Goal: Information Seeking & Learning: Learn about a topic

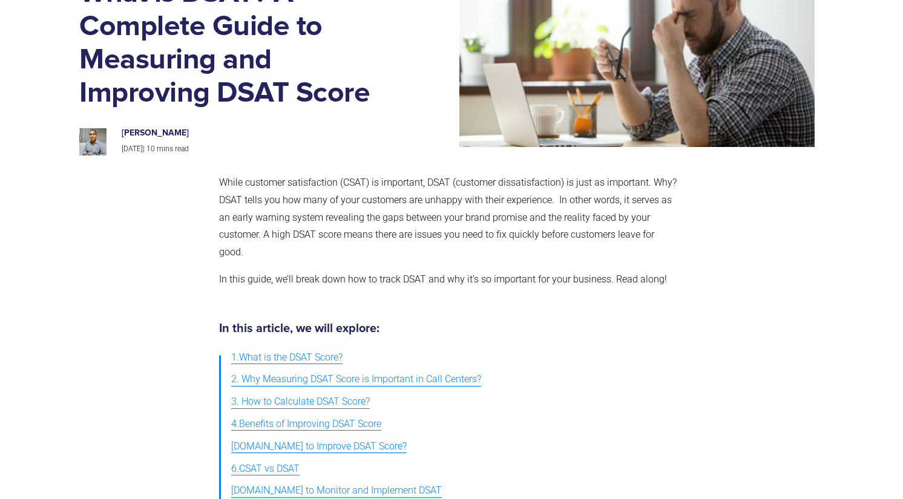
scroll to position [183, 0]
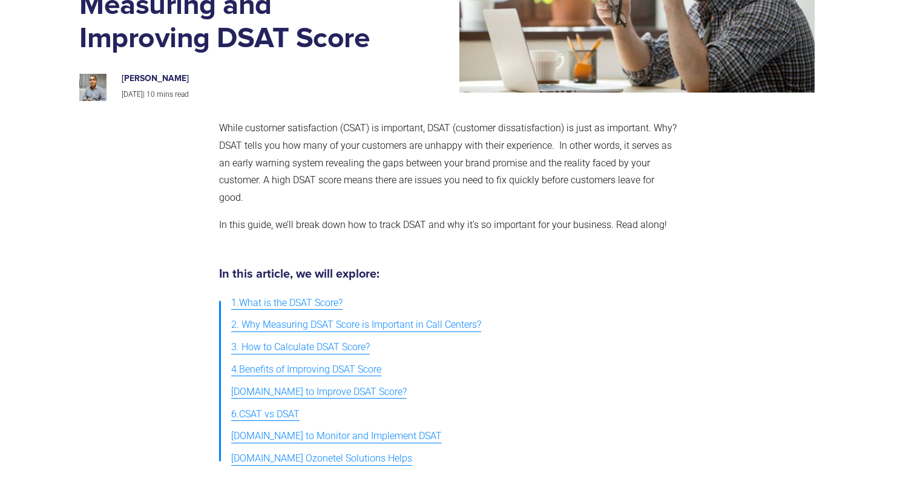
click at [575, 272] on h5 "In this article, we will explore:" at bounding box center [448, 274] width 459 height 12
click at [554, 286] on div "In this article, we will explore: 1.What is the DSAT Score? 2. Why Measuring DS…" at bounding box center [448, 369] width 471 height 214
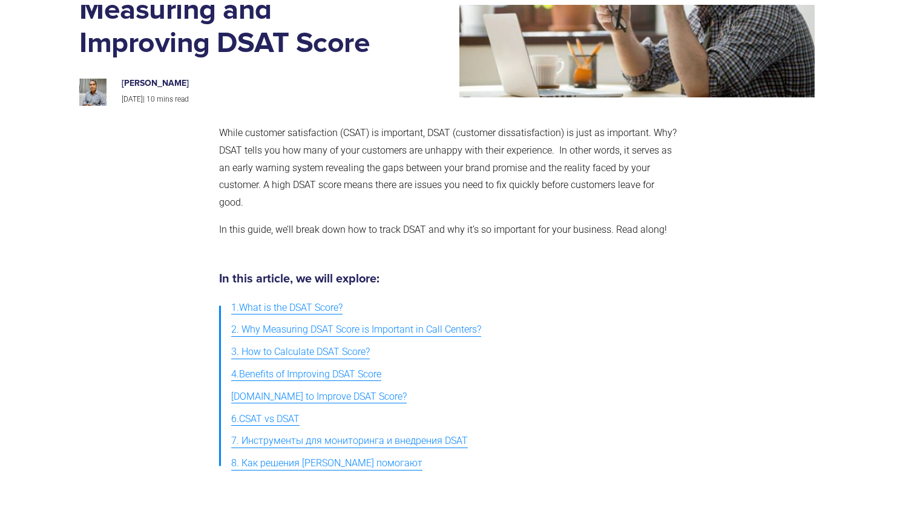
scroll to position [197, 0]
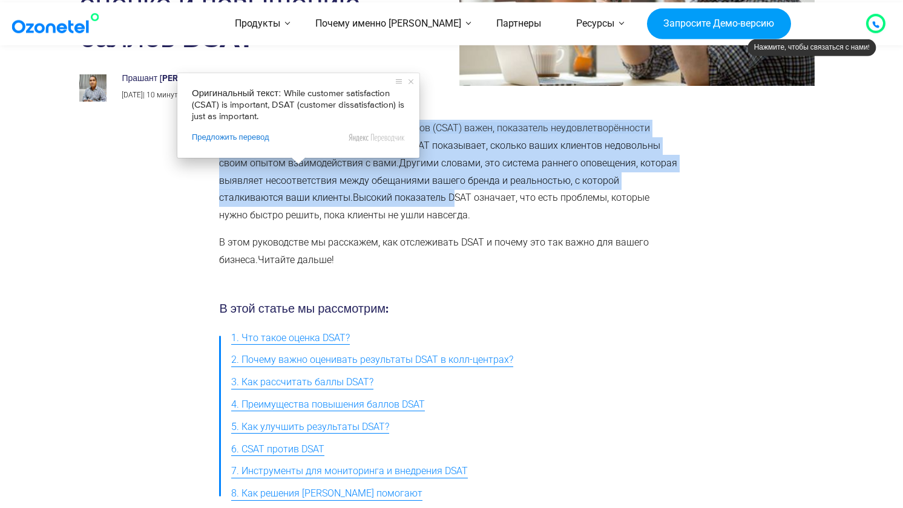
drag, startPoint x: 302, startPoint y: 162, endPoint x: 458, endPoint y: 232, distance: 171.2
click at [458, 221] on span "Хотя показатель удовлетворённости клиентов (CSAT) важен, показатель неудовлетво…" at bounding box center [448, 171] width 458 height 99
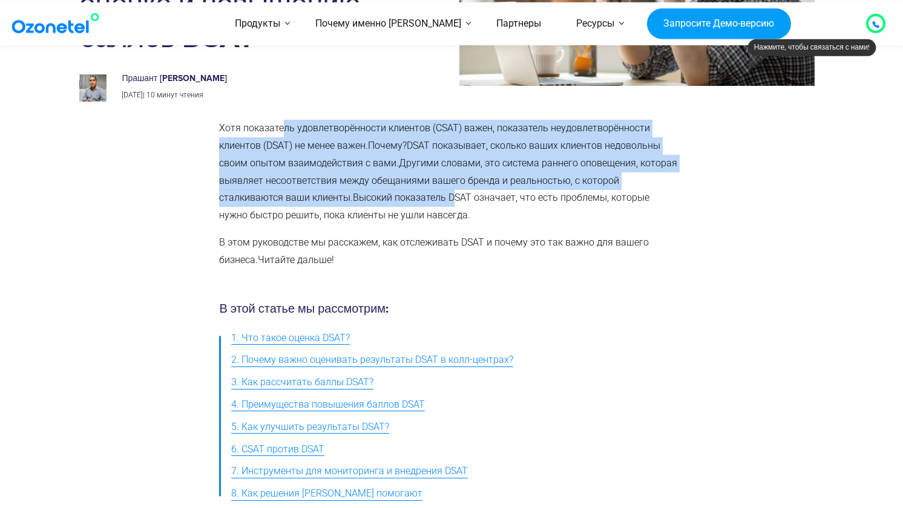
click at [466, 169] on ya-tr-span "DSAT показывает, сколько ваших клиентов недовольны своим опытом взаимодействия …" at bounding box center [439, 154] width 441 height 29
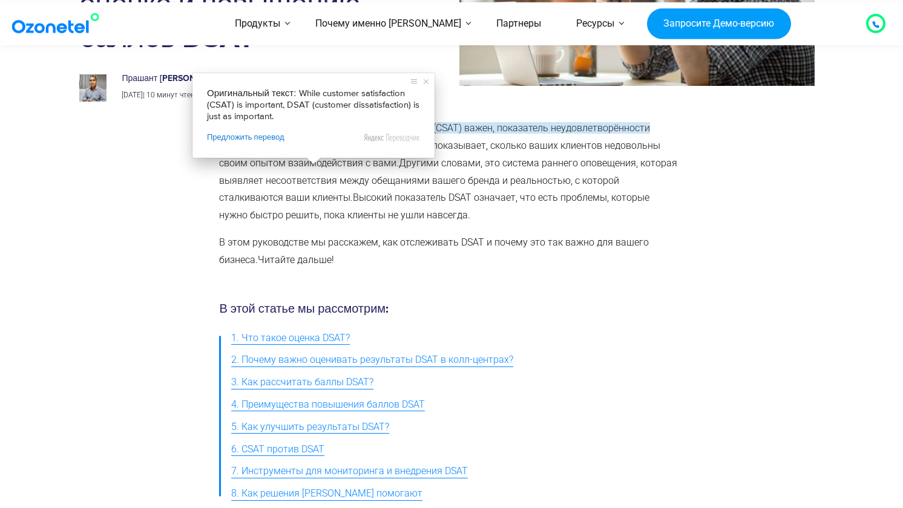
drag, startPoint x: 325, startPoint y: 176, endPoint x: 407, endPoint y: 178, distance: 81.7
click at [407, 178] on span "Хотя показатель удовлетворённости клиентов (CSAT) важен, показатель неудовлетво…" at bounding box center [448, 171] width 458 height 99
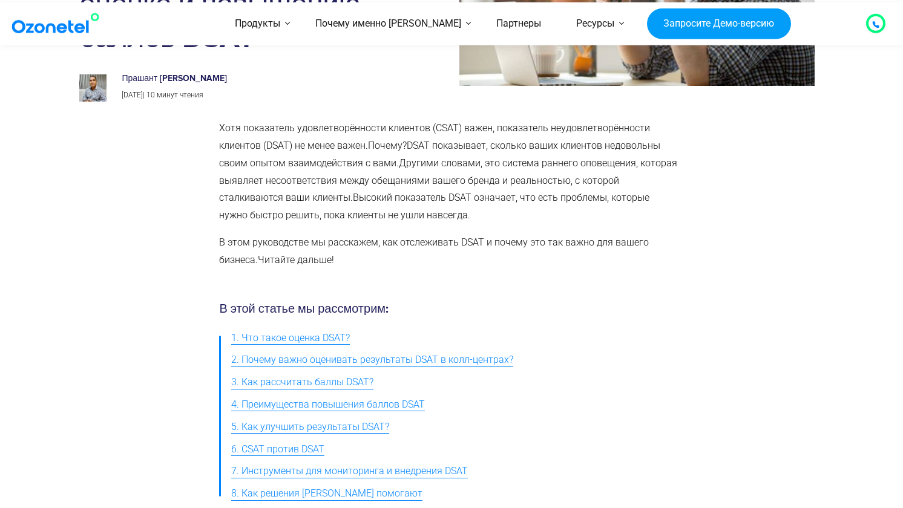
click at [423, 169] on ya-tr-span "DSAT показывает, сколько ваших клиентов недовольны своим опытом взаимодействия …" at bounding box center [439, 154] width 441 height 29
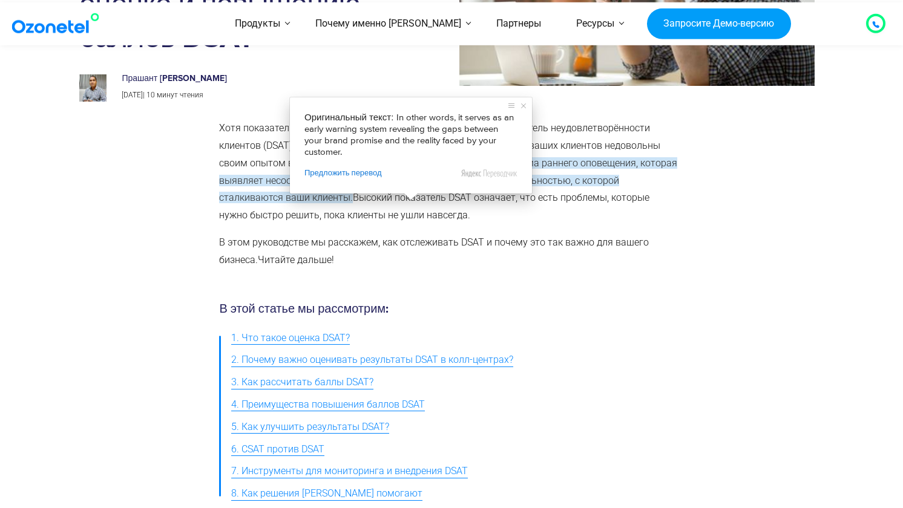
click at [277, 203] on p "Хотя показатель удовлетворённости клиентов (CSAT) важен, показатель неудовлетво…" at bounding box center [448, 172] width 459 height 105
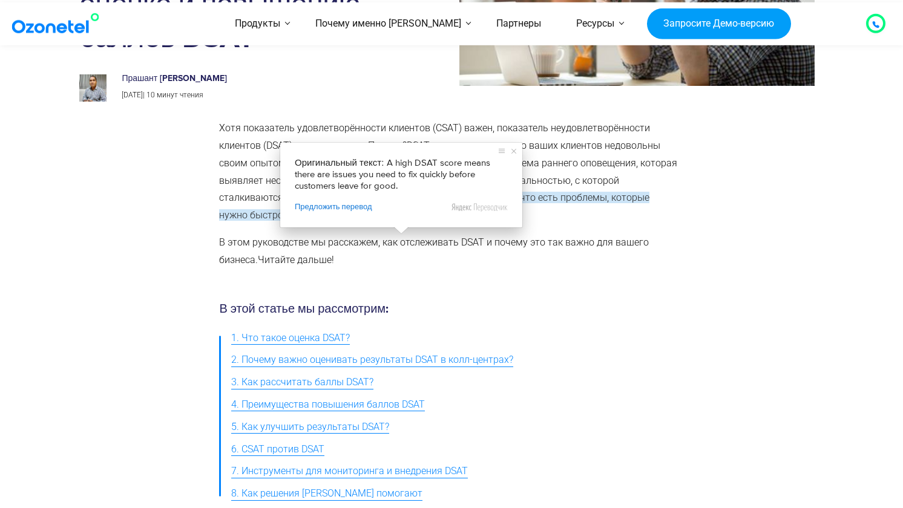
click at [768, 242] on div at bounding box center [751, 199] width 134 height 171
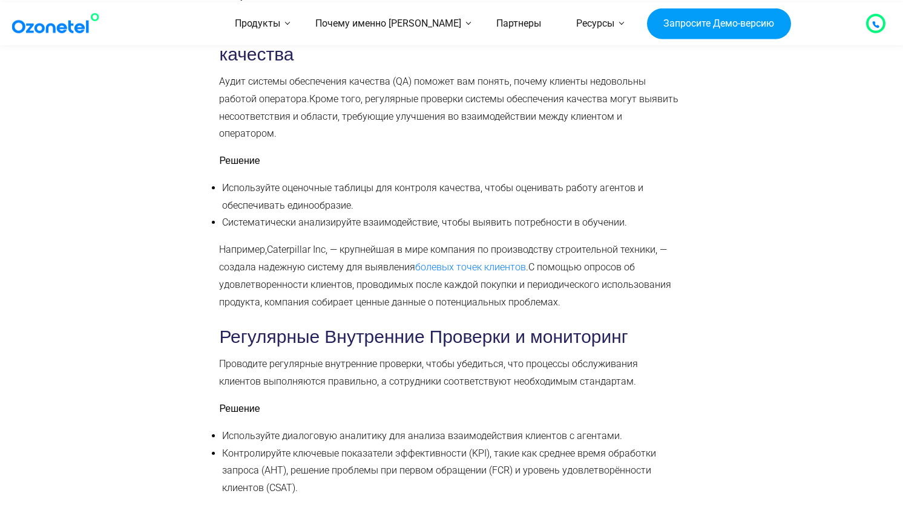
scroll to position [3895, 0]
